Goal: Navigation & Orientation: Find specific page/section

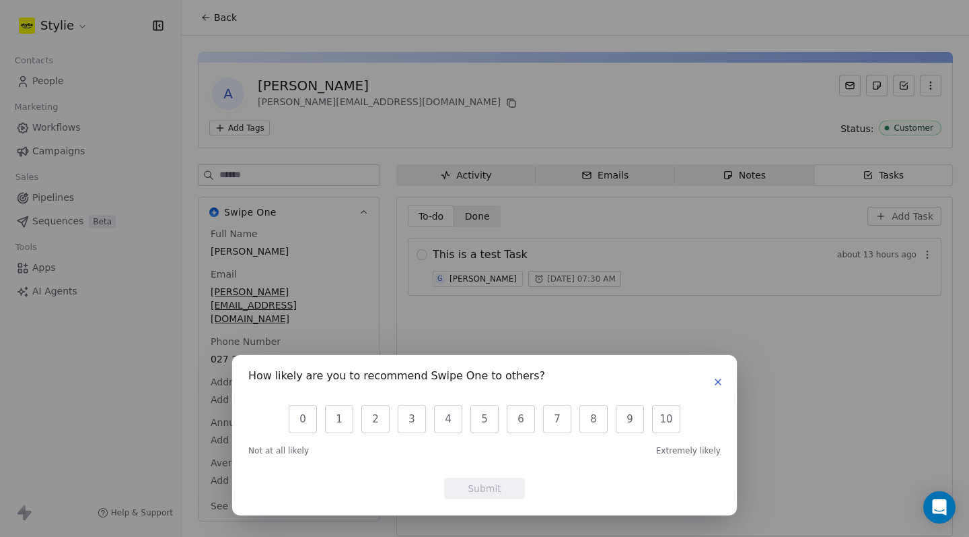
click at [719, 380] on icon "button" at bounding box center [718, 381] width 11 height 11
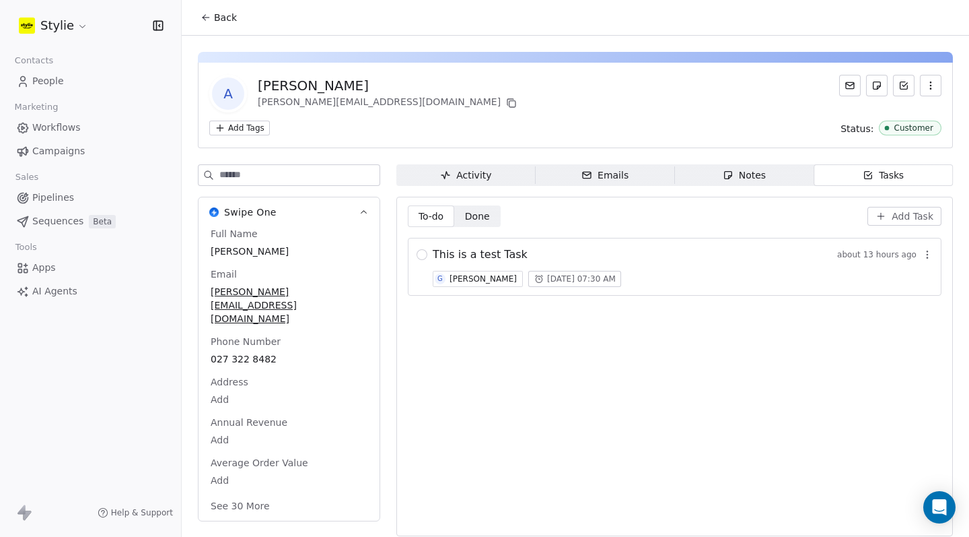
click at [695, 263] on div "This is a test Task about 13 hours ago G [PERSON_NAME] [DATE] 07:30 AM" at bounding box center [683, 266] width 500 height 40
click at [500, 256] on span "This is a test Task" at bounding box center [480, 254] width 95 height 16
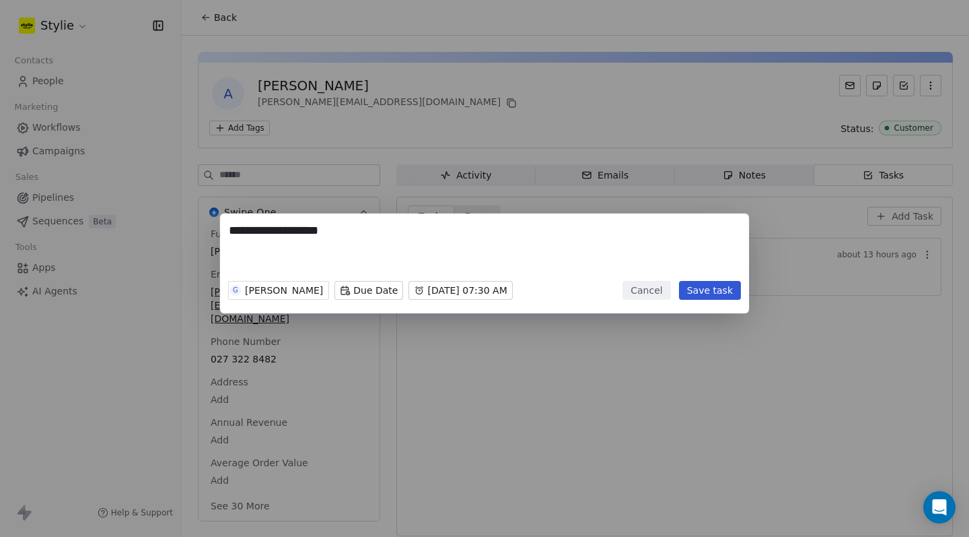
click at [661, 286] on button "Cancel" at bounding box center [647, 290] width 48 height 19
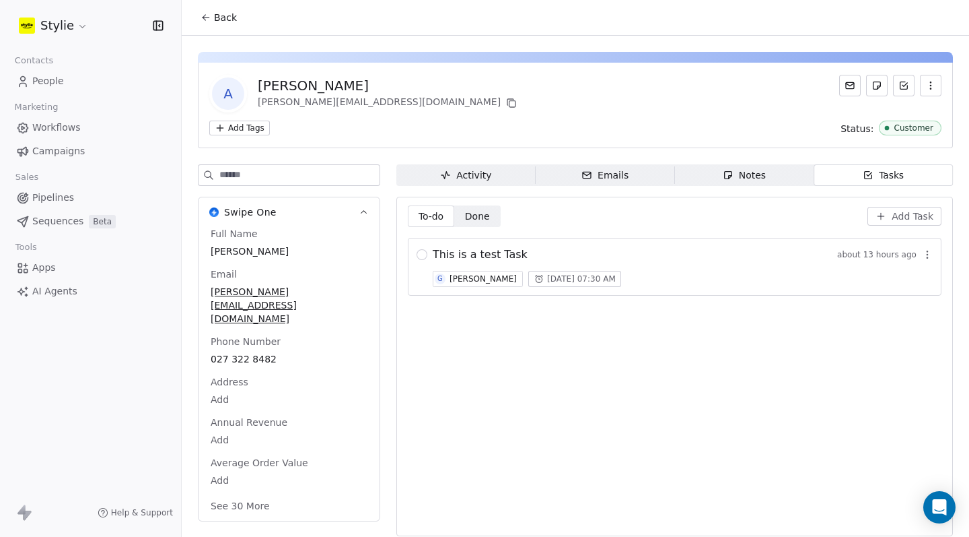
click at [65, 77] on link "People" at bounding box center [91, 81] width 160 height 22
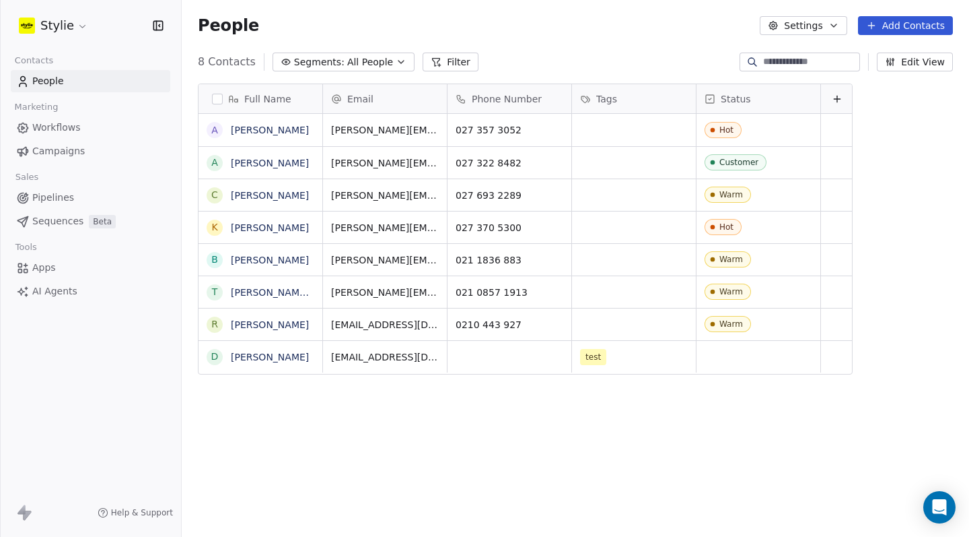
scroll to position [462, 778]
click at [63, 200] on span "Pipelines" at bounding box center [53, 198] width 42 height 14
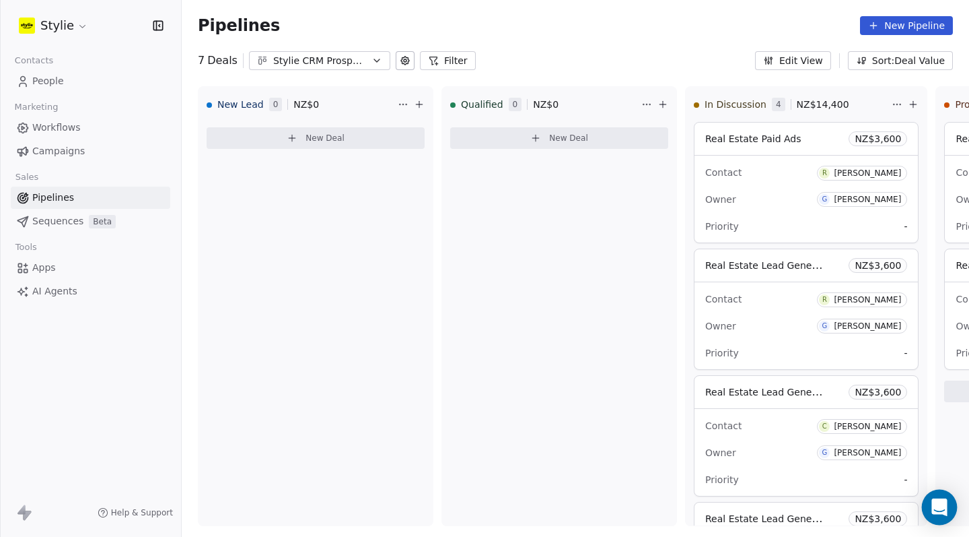
click at [942, 504] on icon "Open Intercom Messenger" at bounding box center [939, 507] width 15 height 18
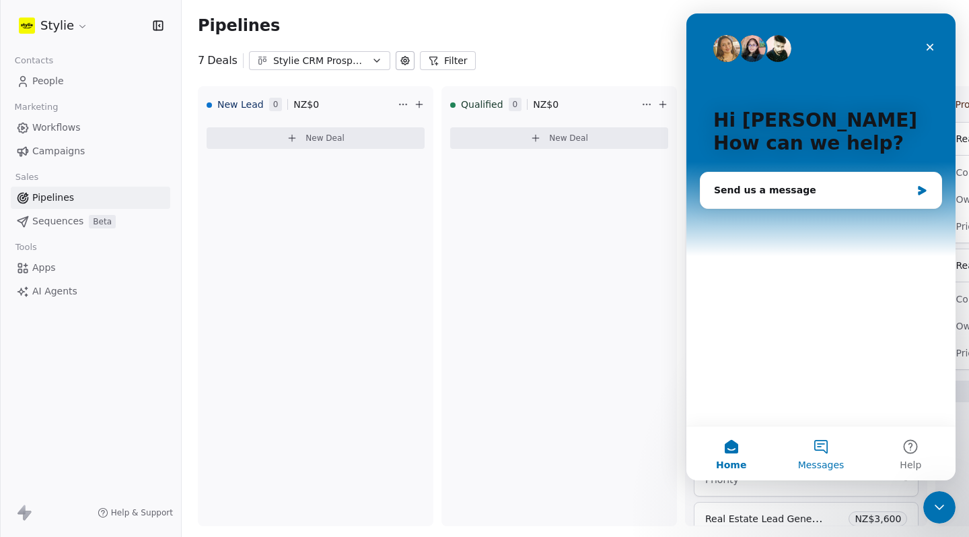
click at [824, 450] on button "Messages" at bounding box center [821, 453] width 90 height 54
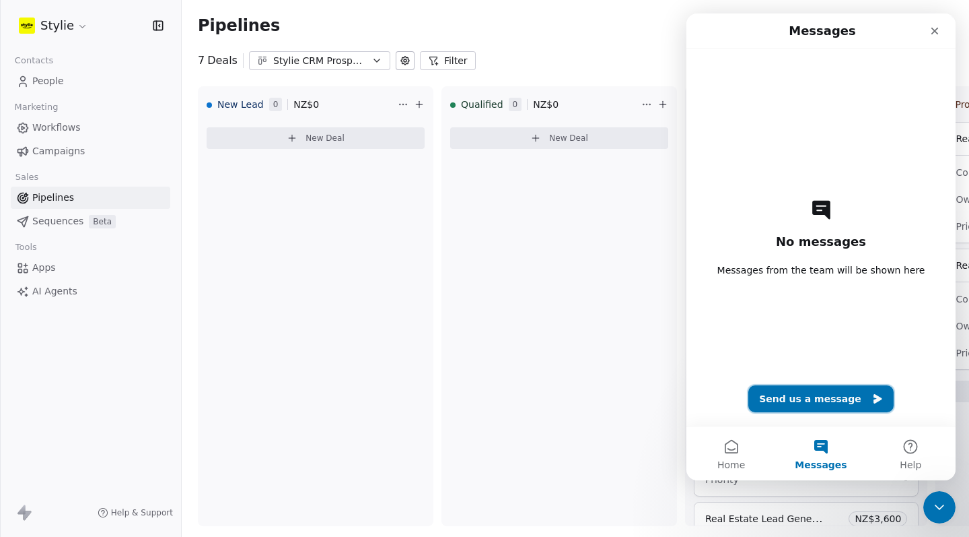
click at [783, 390] on button "Send us a message" at bounding box center [821, 398] width 145 height 27
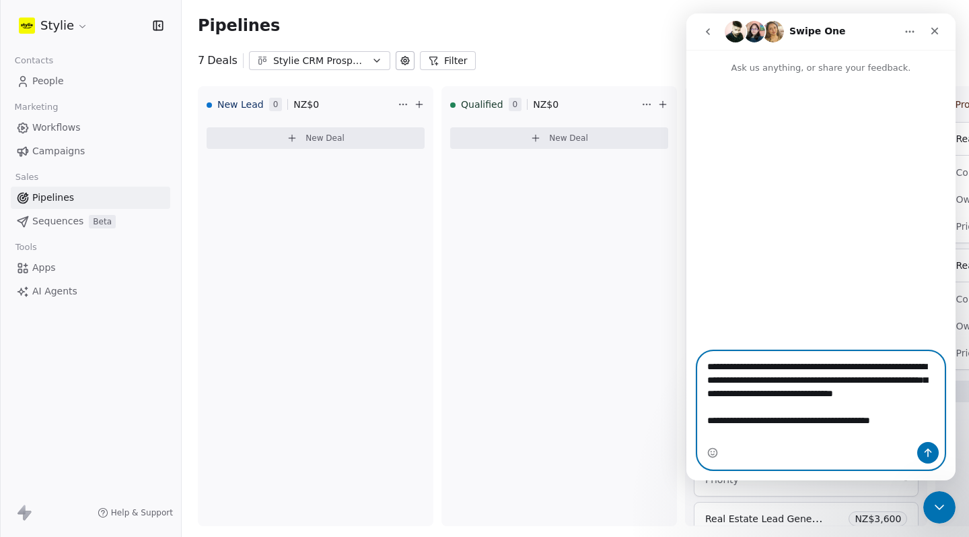
scroll to position [8, 0]
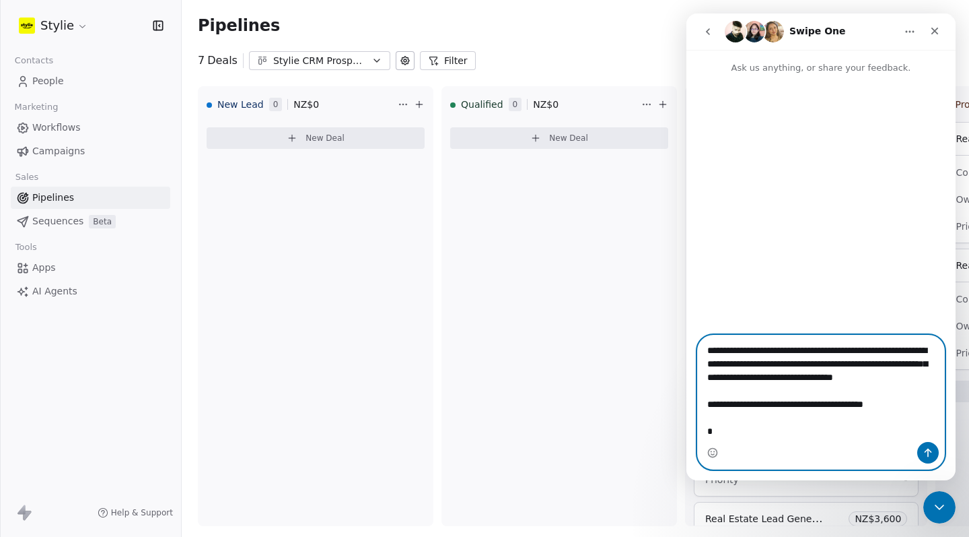
paste textarea "**********"
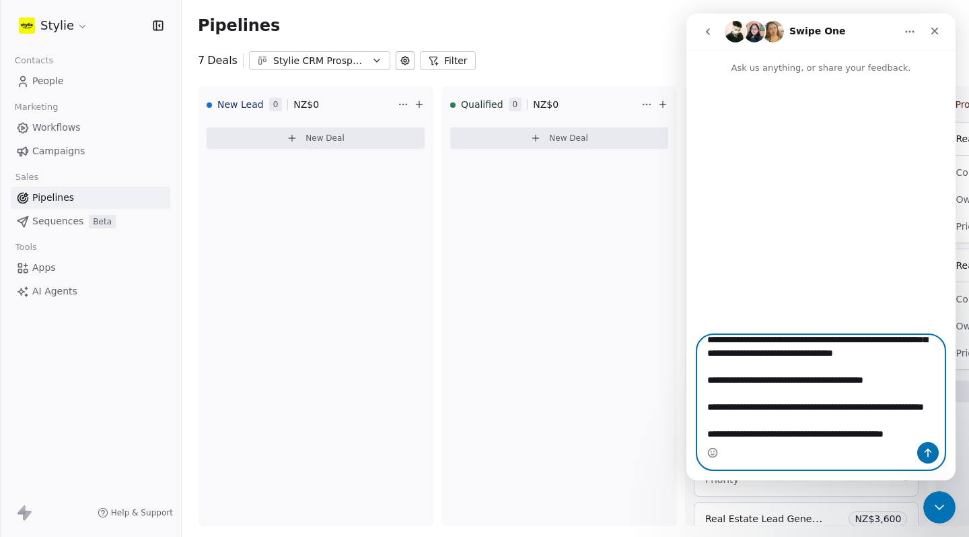
scroll to position [65, 0]
type textarea "**********"
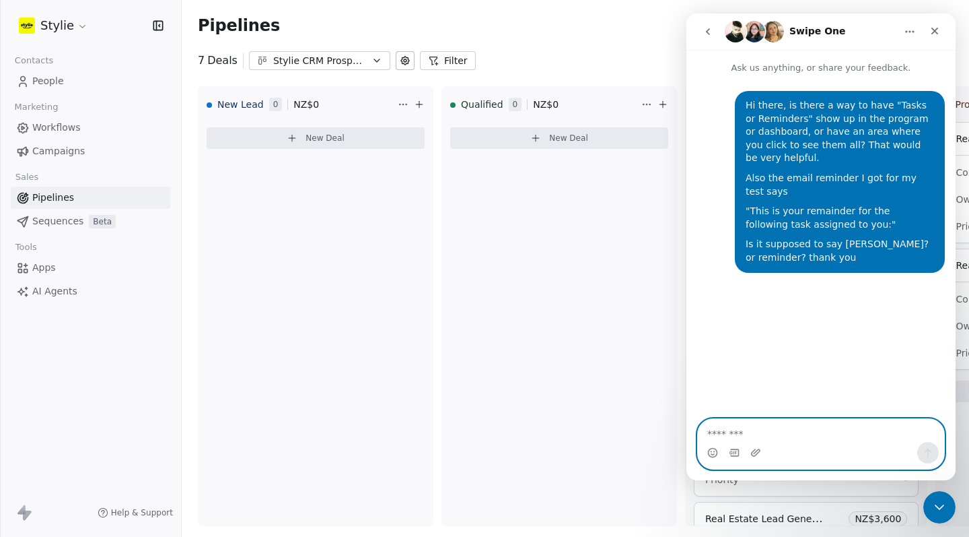
scroll to position [0, 0]
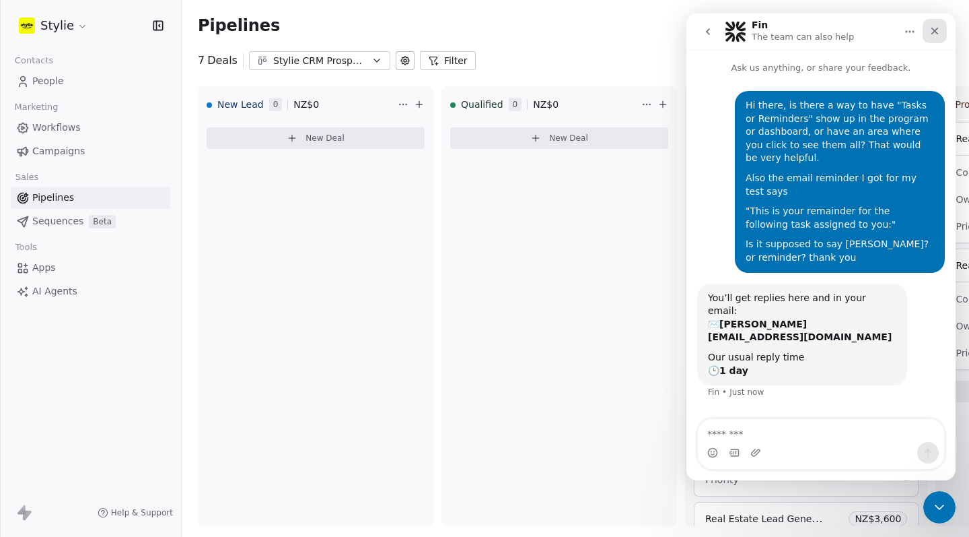
click at [942, 38] on div "Close" at bounding box center [935, 31] width 24 height 24
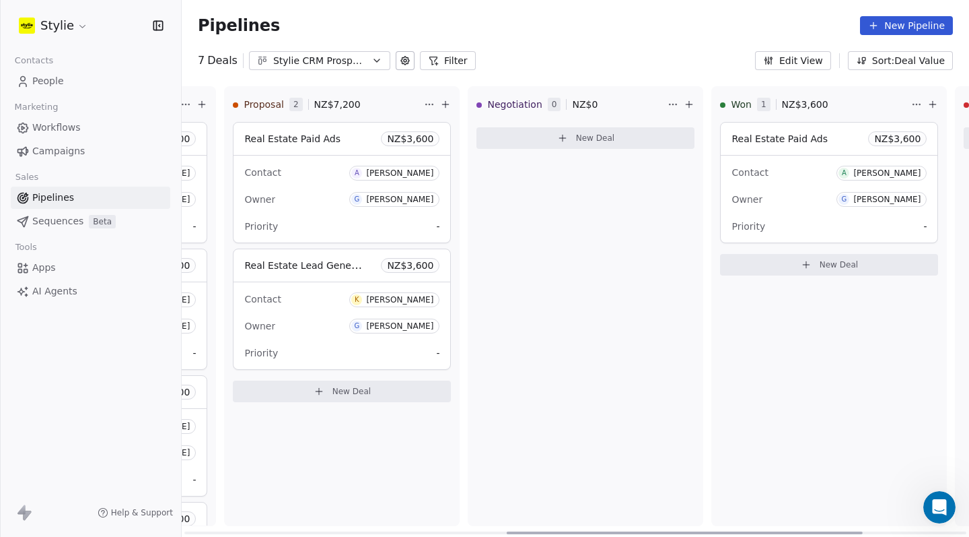
scroll to position [0, 710]
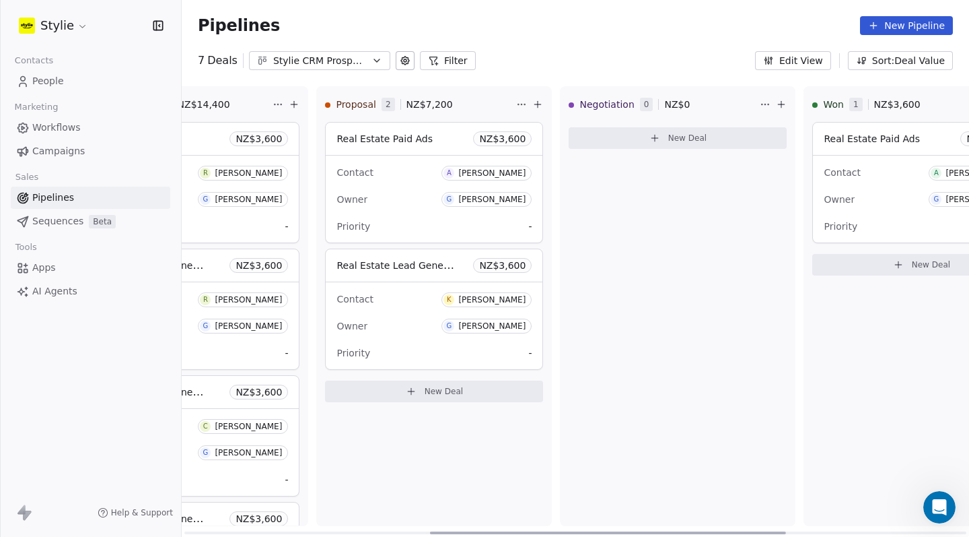
drag, startPoint x: 499, startPoint y: 533, endPoint x: 737, endPoint y: 489, distance: 242.3
click at [737, 489] on div "New Lead 0 NZ$ 0 New Deal Qualified 0 NZ$ 0 New Deal In Discussion 4 NZ$ 14,400…" at bounding box center [576, 311] width 788 height 450
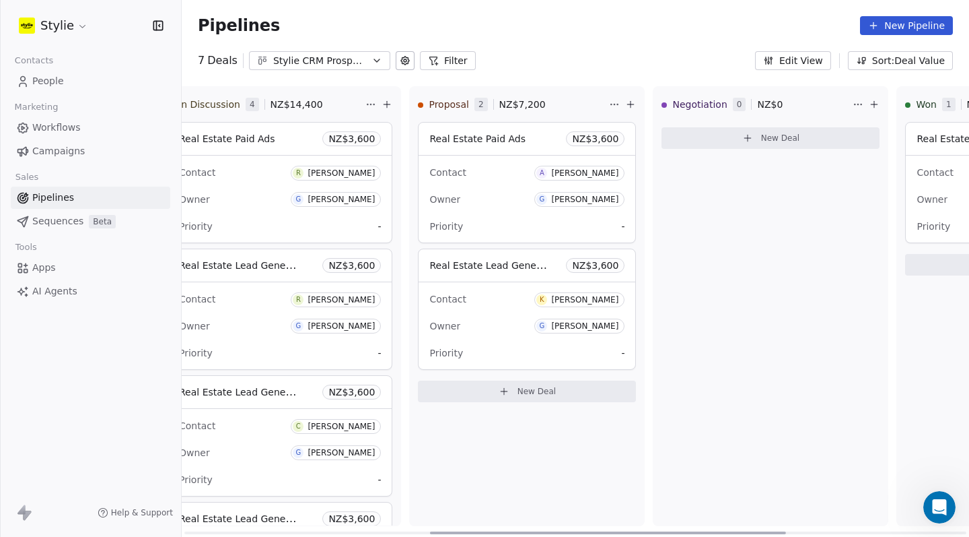
click at [656, 481] on div "Negotiation 0 NZ$ 0 New Deal" at bounding box center [771, 306] width 236 height 440
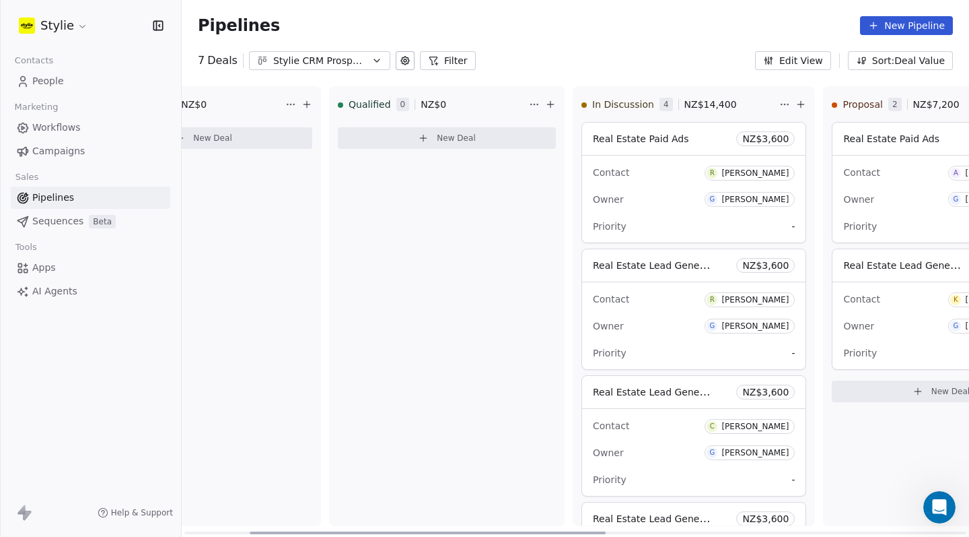
drag, startPoint x: 594, startPoint y: 535, endPoint x: 379, endPoint y: 509, distance: 216.9
click at [393, 512] on div "New Lead 0 NZ$ 0 New Deal Qualified 0 NZ$ 0 New Deal In Discussion 4 NZ$ 14,400…" at bounding box center [576, 311] width 788 height 450
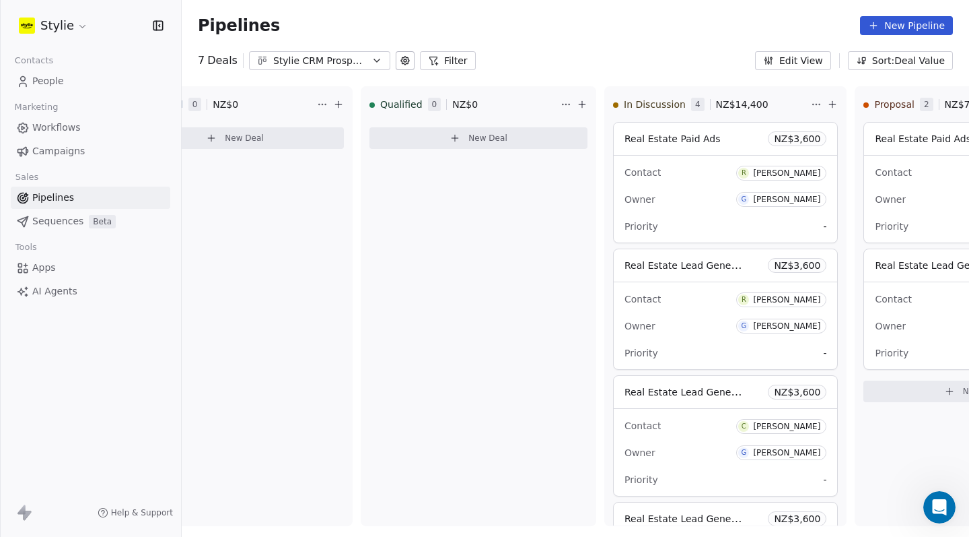
click at [61, 265] on link "Apps" at bounding box center [91, 267] width 160 height 22
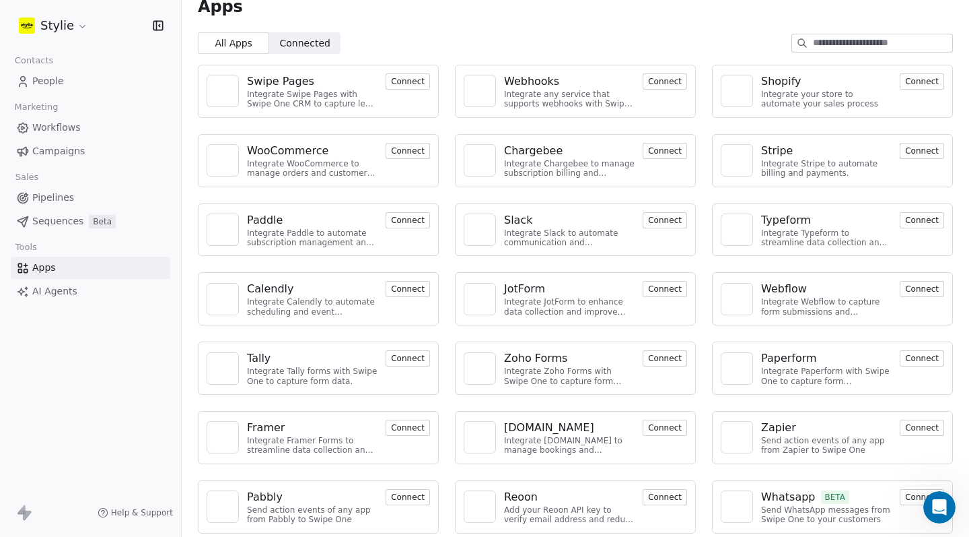
scroll to position [22, 0]
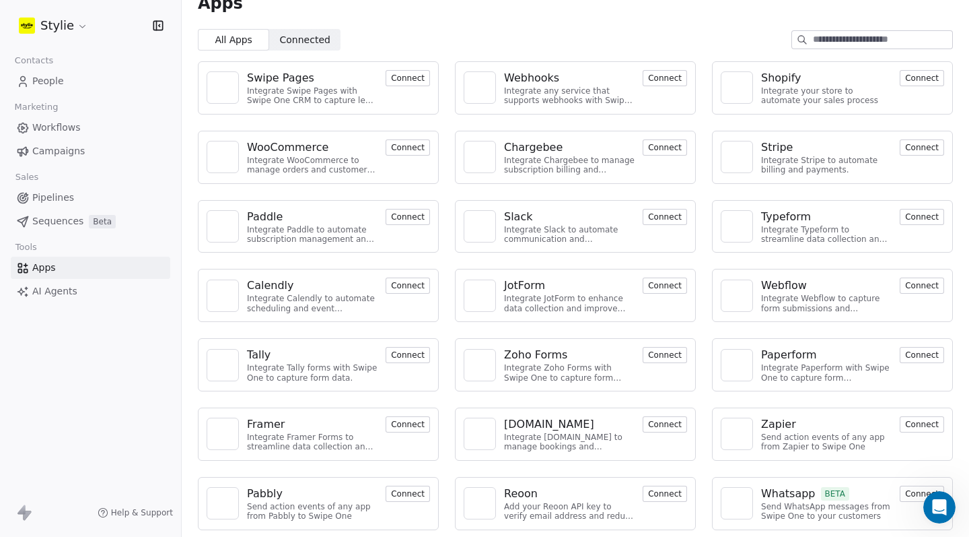
click at [43, 289] on span "AI Agents" at bounding box center [54, 291] width 45 height 14
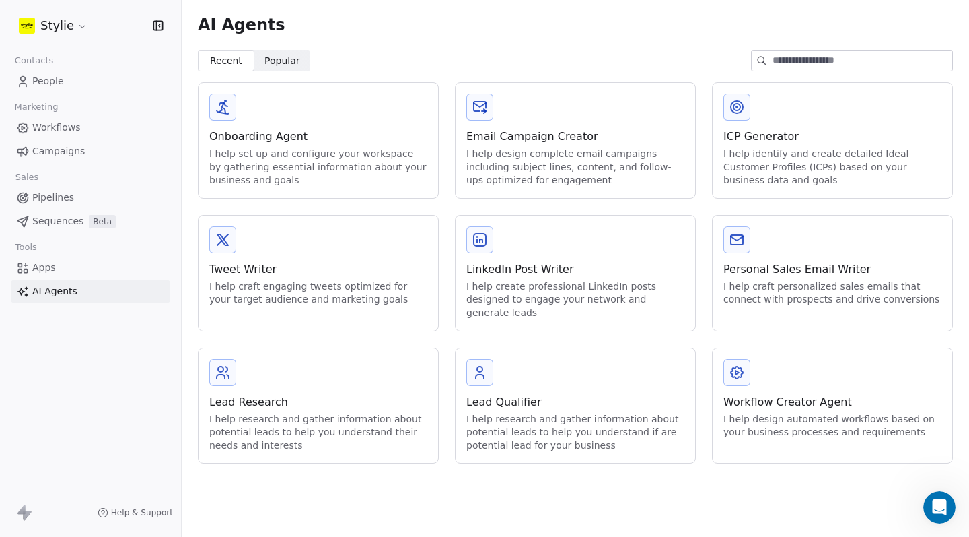
click at [53, 218] on span "Sequences" at bounding box center [57, 221] width 51 height 14
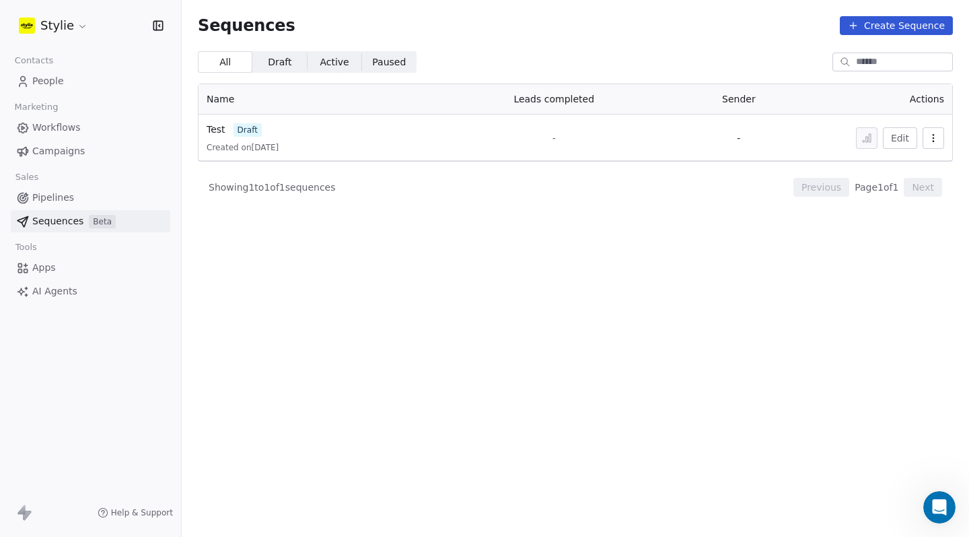
click at [55, 201] on span "Pipelines" at bounding box center [53, 198] width 42 height 14
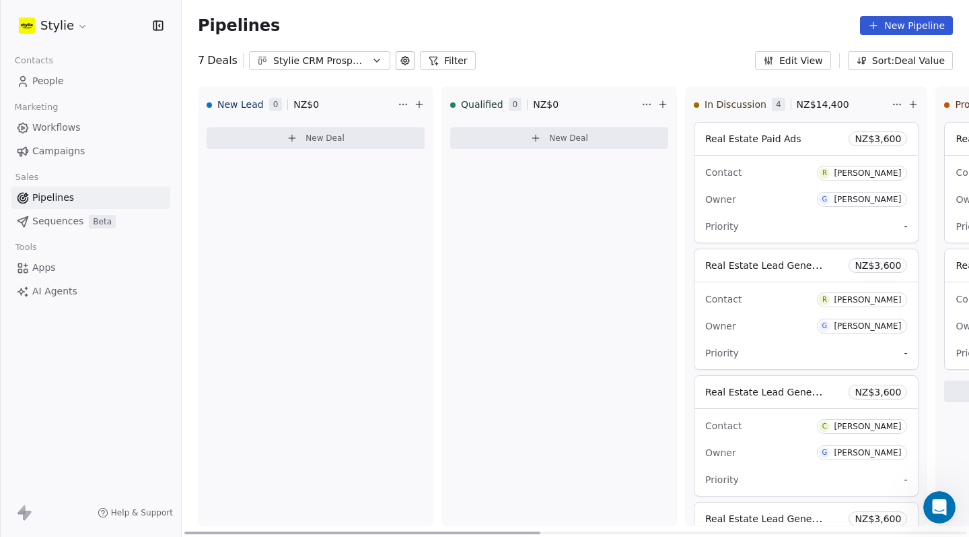
click at [791, 160] on div "Contact R Roei Siboni Owner G Gareth Fleck Priority -" at bounding box center [807, 199] width 224 height 87
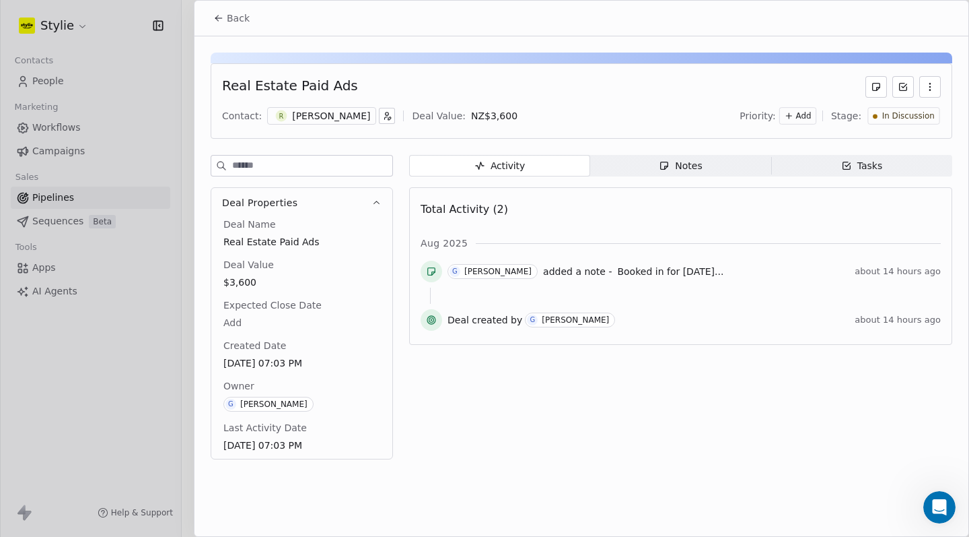
click at [666, 169] on icon "button" at bounding box center [664, 165] width 11 height 11
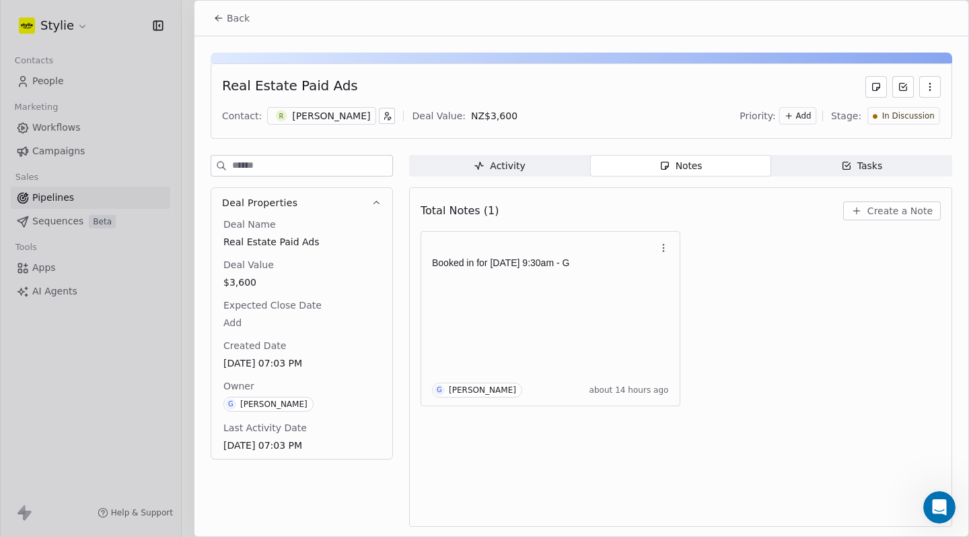
click at [454, 166] on span "Activity Activity" at bounding box center [499, 166] width 181 height 22
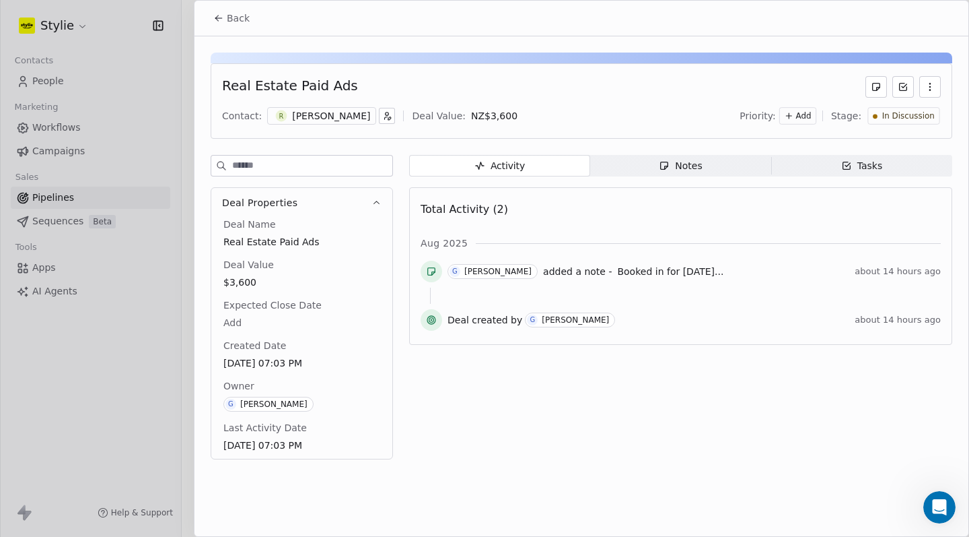
click at [51, 87] on div at bounding box center [484, 268] width 969 height 537
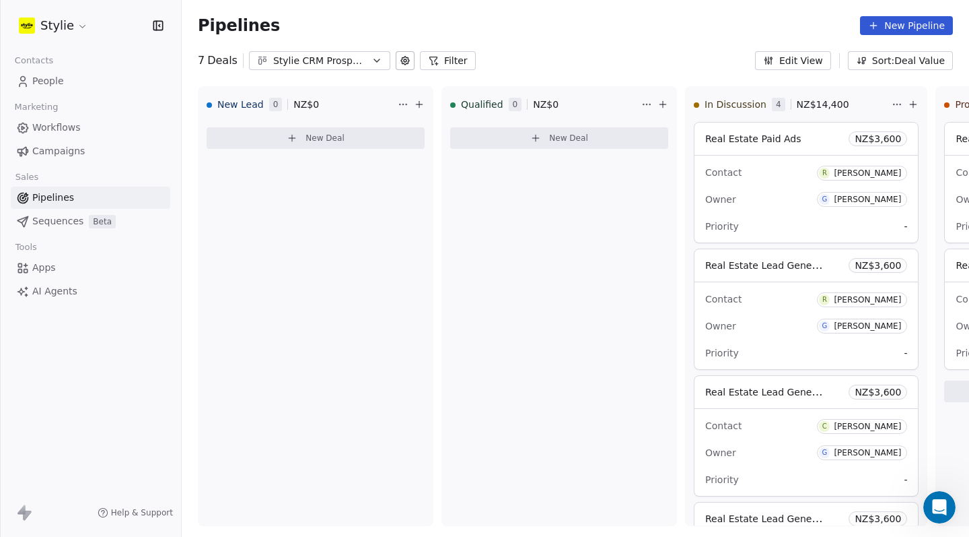
click at [28, 77] on icon at bounding box center [22, 81] width 13 height 13
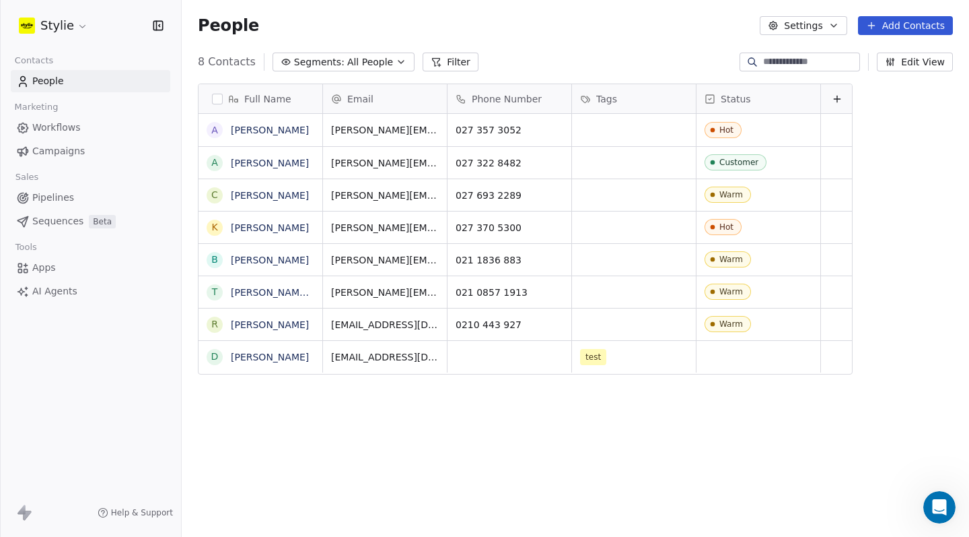
scroll to position [462, 778]
